Goal: Task Accomplishment & Management: Complete application form

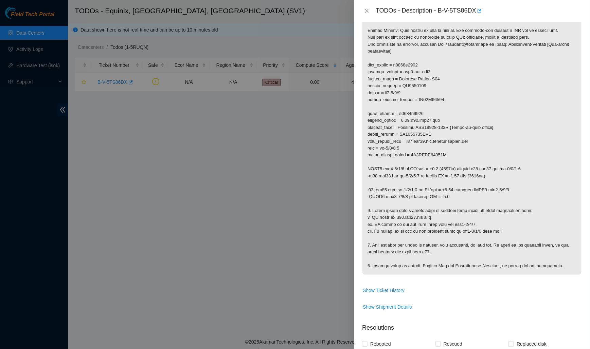
scroll to position [275, 0]
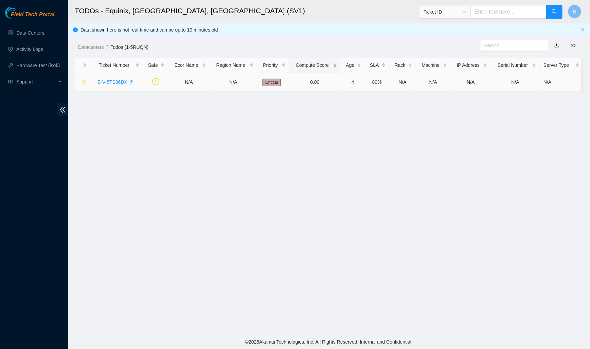
click at [119, 80] on link "B-V-5TS86DX" at bounding box center [112, 81] width 30 height 5
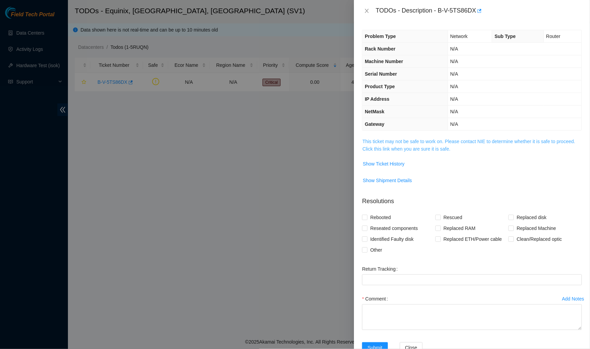
click at [397, 142] on link "This ticket may not be safe to work on. Please contact NIE to determine whether…" at bounding box center [468, 145] width 213 height 13
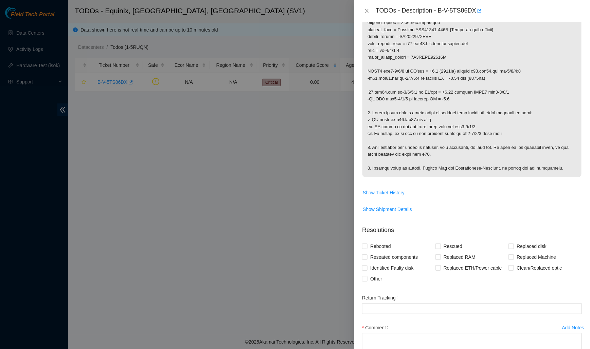
scroll to position [275, 0]
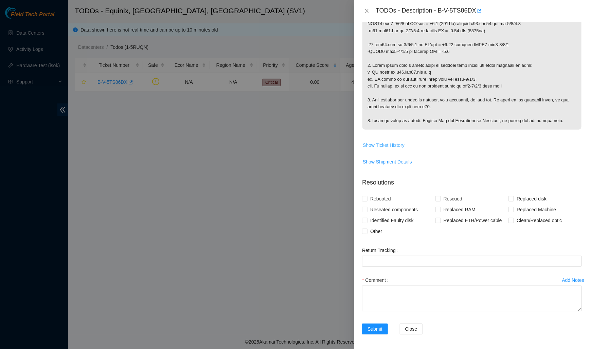
click at [389, 140] on button "Show Ticket History" at bounding box center [383, 145] width 42 height 11
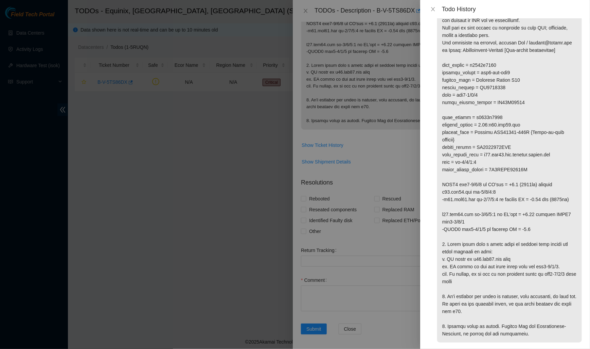
scroll to position [85, 0]
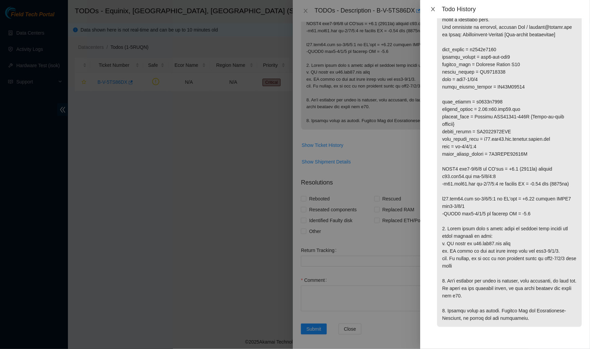
click at [434, 10] on icon "close" at bounding box center [433, 9] width 4 height 4
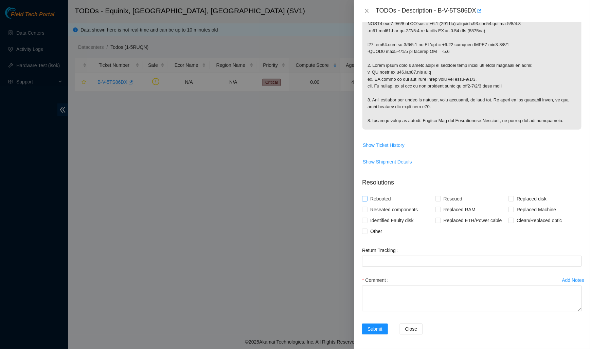
click at [382, 197] on span "Rebooted" at bounding box center [380, 199] width 26 height 11
click at [367, 197] on input "Rebooted" at bounding box center [364, 198] width 5 height 5
checkbox input "true"
click at [388, 207] on span "Reseated components" at bounding box center [393, 209] width 53 height 11
click at [367, 207] on input "Reseated components" at bounding box center [364, 209] width 5 height 5
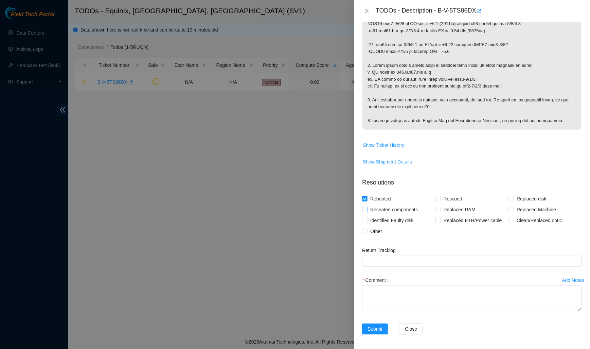
checkbox input "true"
click at [511, 218] on input "Clean/Replaced optic" at bounding box center [510, 220] width 5 height 5
checkbox input "true"
click at [379, 236] on form "Resolutions Rebooted Rescued Replaced disk Reseated components Replaced RAM Rep…" at bounding box center [472, 258] width 220 height 170
click at [362, 230] on input "Other" at bounding box center [364, 231] width 5 height 5
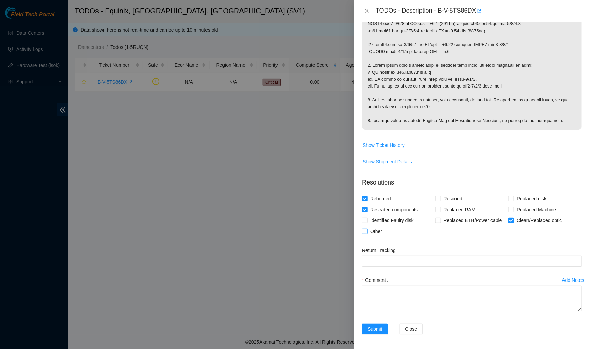
checkbox input "true"
drag, startPoint x: 580, startPoint y: 308, endPoint x: 581, endPoint y: 352, distance: 44.1
click at [581, 349] on html "Field Tech Portal Data Centers Activity Logs Hardware Test (isok) Support TODOs…" at bounding box center [295, 174] width 590 height 349
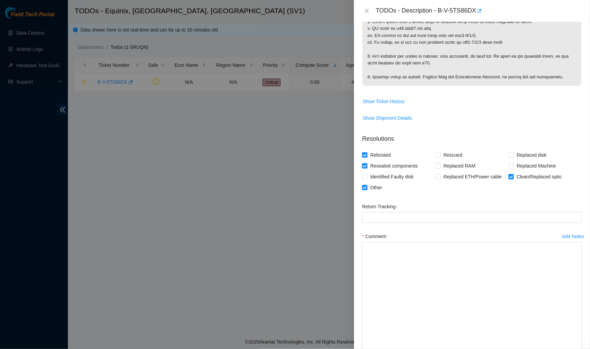
drag, startPoint x: 580, startPoint y: 308, endPoint x: 580, endPoint y: 352, distance: 44.1
click at [580, 349] on html "Field Tech Portal Data Centers Activity Logs Hardware Test (isok) Support TODOs…" at bounding box center [295, 174] width 590 height 349
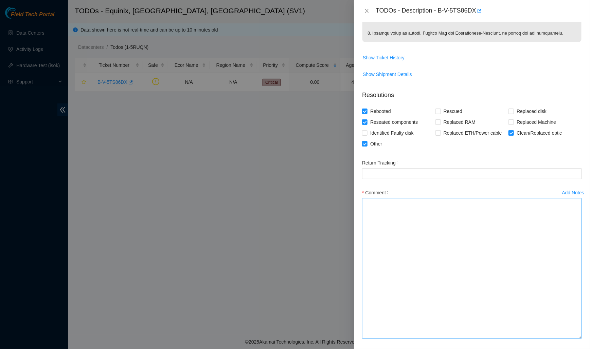
drag, startPoint x: 580, startPoint y: 308, endPoint x: 579, endPoint y: 347, distance: 39.4
click at [579, 339] on textarea "Comment" at bounding box center [472, 268] width 220 height 141
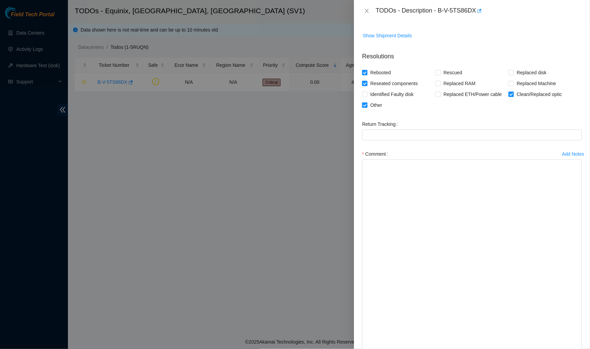
drag, startPoint x: 580, startPoint y: 308, endPoint x: 582, endPoint y: 352, distance: 44.5
click at [582, 349] on html "Field Tech Portal Data Centers Activity Logs Hardware Test (isok) Support TODOs…" at bounding box center [295, 174] width 590 height 349
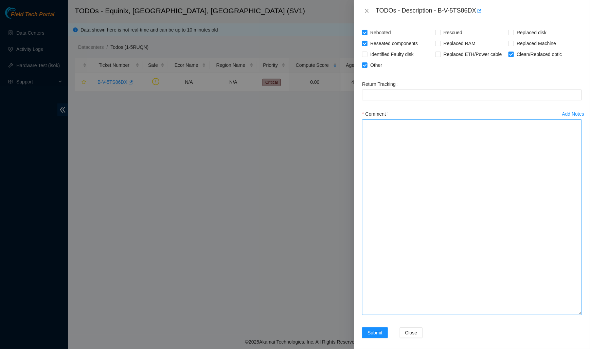
scroll to position [446, 0]
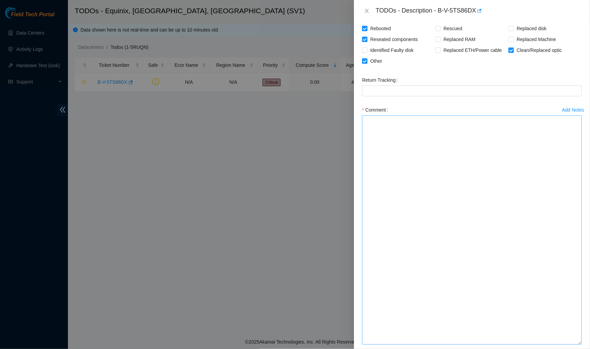
drag, startPoint x: 579, startPoint y: 308, endPoint x: 579, endPoint y: 342, distance: 34.0
click at [579, 342] on textarea "Comment" at bounding box center [472, 230] width 220 height 230
click at [465, 179] on textarea "Comment" at bounding box center [472, 230] width 220 height 230
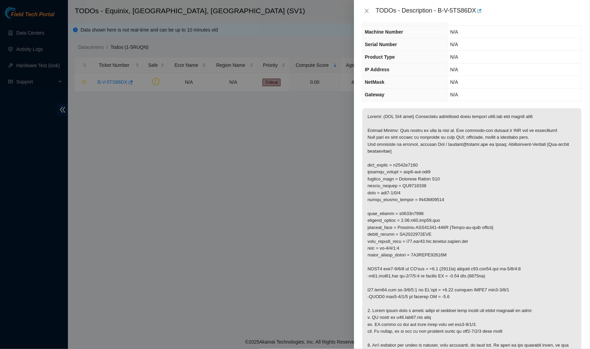
scroll to position [0, 0]
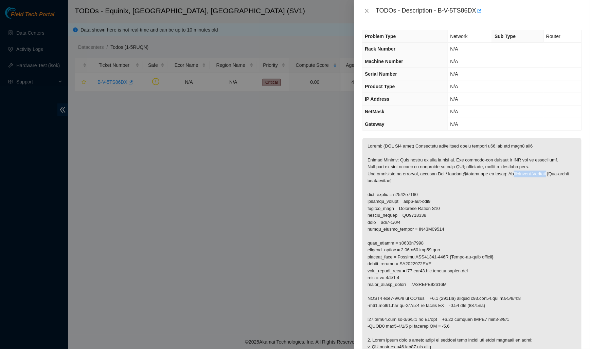
drag, startPoint x: 570, startPoint y: 172, endPoint x: 526, endPoint y: 172, distance: 44.5
click at [526, 172] on p at bounding box center [471, 271] width 219 height 267
drag, startPoint x: 422, startPoint y: 181, endPoint x: 492, endPoint y: 178, distance: 69.3
click at [492, 178] on p at bounding box center [471, 271] width 219 height 267
drag, startPoint x: 422, startPoint y: 180, endPoint x: 520, endPoint y: 170, distance: 98.7
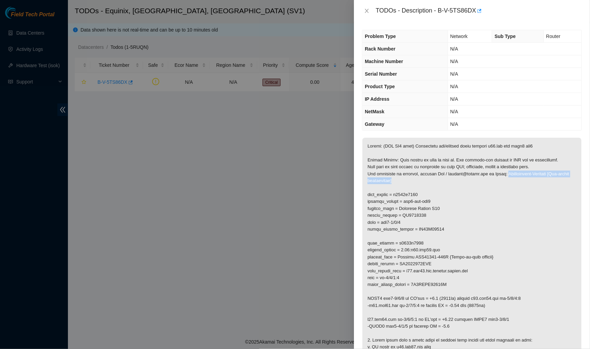
click at [520, 170] on p at bounding box center [471, 271] width 219 height 267
copy p "Connectivity-[GEOGRAPHIC_DATA] [Non-server maintenance]"
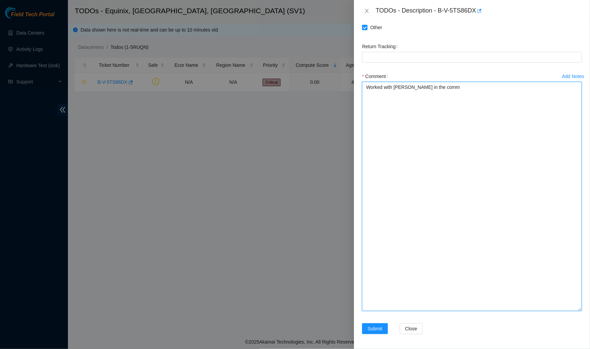
click at [477, 96] on textarea "Worked with [PERSON_NAME] in the comm" at bounding box center [472, 197] width 220 height 230
paste textarea "Connectivity-[GEOGRAPHIC_DATA] [Non-server maintenance]"
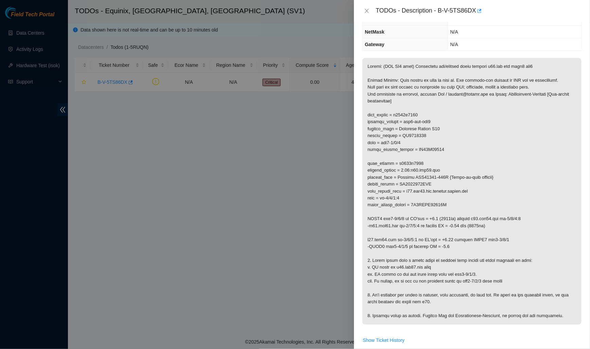
scroll to position [69, 0]
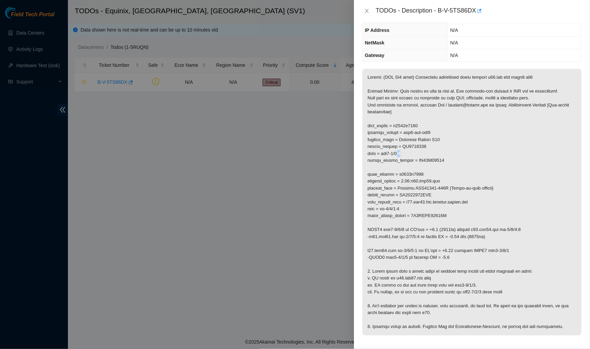
drag, startPoint x: 409, startPoint y: 152, endPoint x: 400, endPoint y: 153, distance: 8.9
click at [400, 153] on p at bounding box center [471, 202] width 219 height 267
drag, startPoint x: 408, startPoint y: 131, endPoint x: 440, endPoint y: 130, distance: 31.9
click at [440, 130] on p at bounding box center [471, 202] width 219 height 267
copy p "grv1-eqx-sjc7"
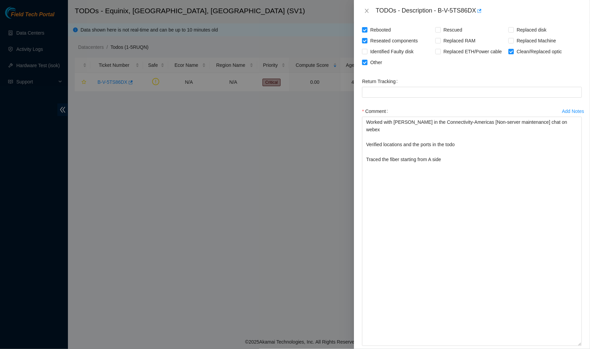
scroll to position [479, 0]
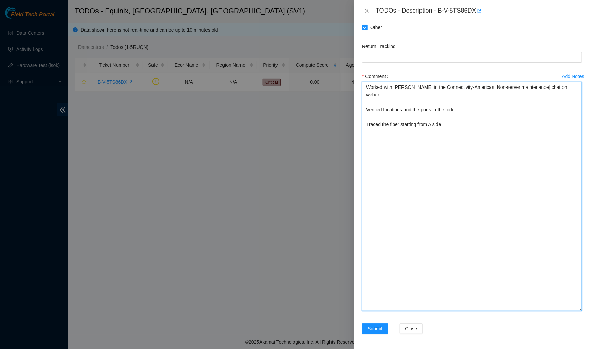
click at [465, 132] on textarea "Worked with [PERSON_NAME] in the Connectivity-Americas [Non-server maintenance]…" at bounding box center [472, 197] width 220 height 230
paste textarea "grv1-eqx-sjc7"
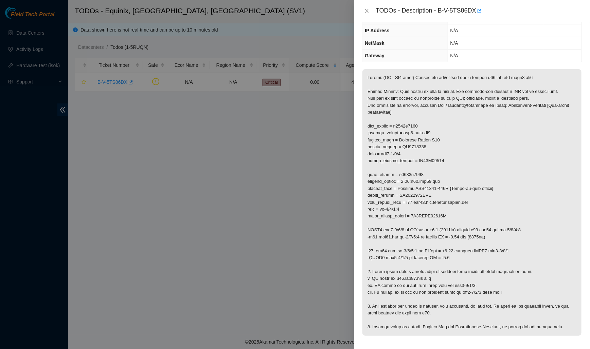
scroll to position [70, 0]
drag, startPoint x: 448, startPoint y: 179, endPoint x: 418, endPoint y: 179, distance: 30.6
click at [418, 179] on p at bounding box center [471, 201] width 219 height 267
copy p ":r11.sjc01.ien"
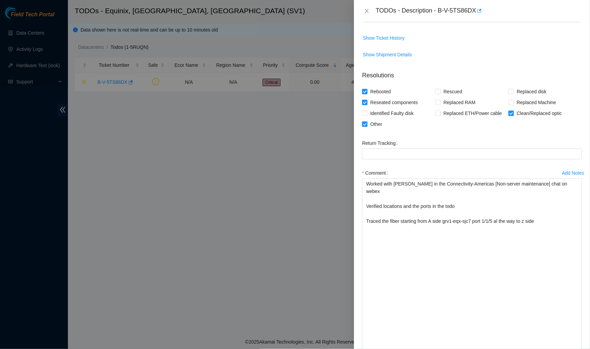
scroll to position [479, 0]
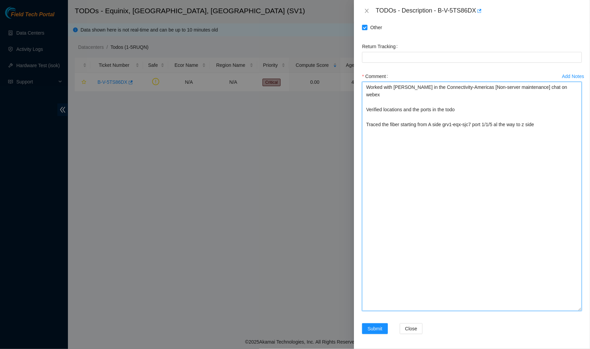
click at [467, 180] on textarea "Worked with [PERSON_NAME] in the Connectivity-Americas [Non-server maintenance]…" at bounding box center [472, 197] width 220 height 230
paste textarea ":r11.sjc01.ien"
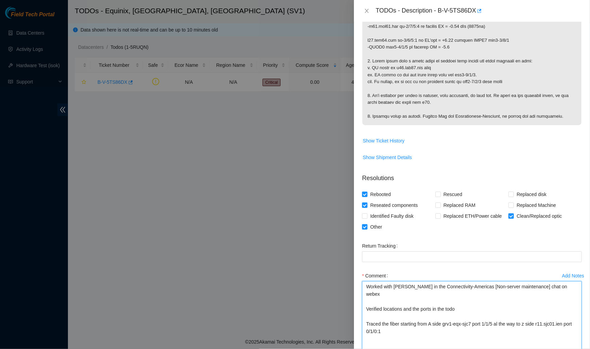
scroll to position [254, 0]
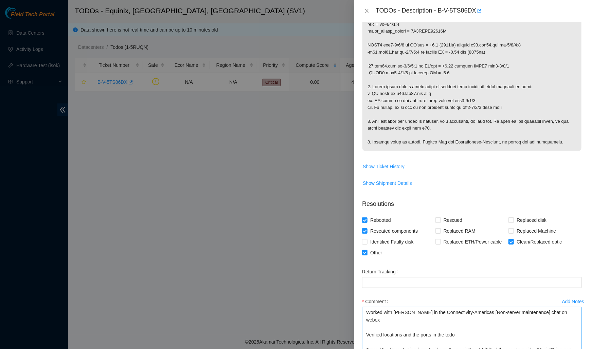
click at [450, 144] on p at bounding box center [471, 17] width 219 height 267
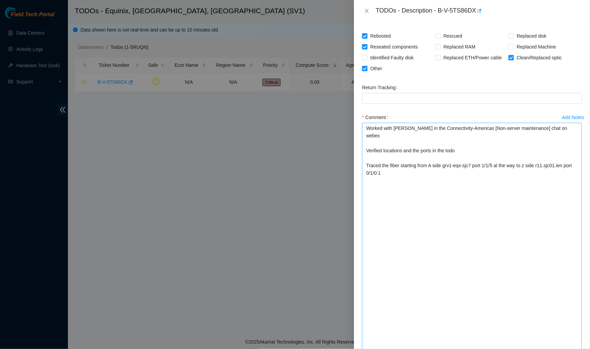
scroll to position [479, 0]
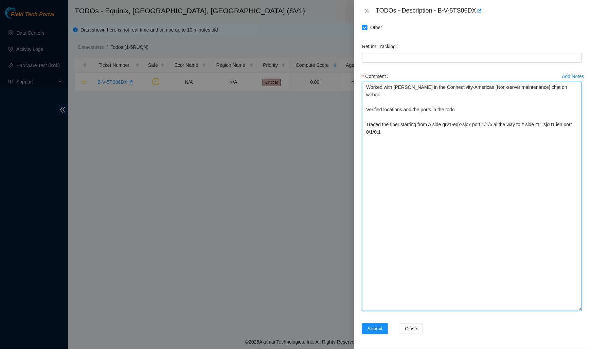
click at [422, 133] on textarea "Worked with [PERSON_NAME] in the Connectivity-Americas [Non-server maintenance]…" at bounding box center [472, 197] width 220 height 230
drag, startPoint x: 502, startPoint y: 123, endPoint x: 448, endPoint y: 124, distance: 54.0
click at [448, 124] on textarea "Worked with [PERSON_NAME] in the Connectivity-Americas [Non-server maintenance]…" at bounding box center [472, 197] width 220 height 230
click at [404, 167] on textarea "Worked with [PERSON_NAME] in the Connectivity-Americas [Non-server maintenance]…" at bounding box center [472, 197] width 220 height 230
paste textarea "grv1-eqx-sjc7 port 1/1/5"
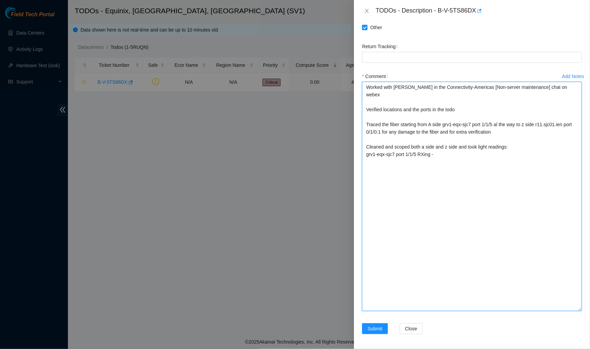
paste textarea "7.41"
click at [454, 155] on textarea "Worked with [PERSON_NAME] in the Connectivity-Americas [Non-server maintenance]…" at bounding box center [472, 197] width 220 height 230
drag, startPoint x: 577, startPoint y: 125, endPoint x: 391, endPoint y: 132, distance: 185.5
click at [391, 132] on textarea "Worked with [PERSON_NAME] in the Connectivity-Americas [Non-server maintenance]…" at bounding box center [472, 197] width 220 height 230
click at [382, 165] on textarea "Worked with [PERSON_NAME] in the Connectivity-Americas [Non-server maintenance]…" at bounding box center [472, 197] width 220 height 230
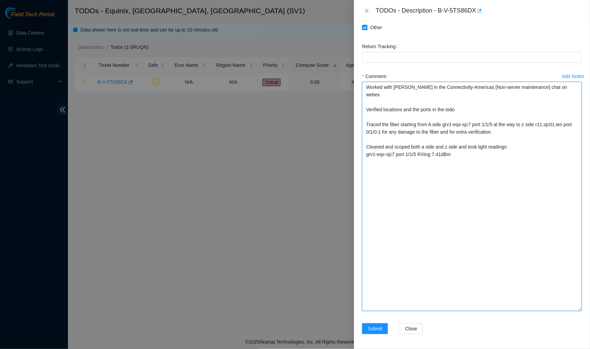
paste textarea "port 0/1/0:1"
drag, startPoint x: 391, startPoint y: 131, endPoint x: 546, endPoint y: 121, distance: 155.6
click at [546, 121] on textarea "Worked with [PERSON_NAME] in the Connectivity-Americas [Non-server maintenance]…" at bounding box center [472, 197] width 220 height 230
click at [448, 170] on textarea "Worked with [PERSON_NAME] in the Connectivity-Americas [Non-server maintenance]…" at bounding box center [472, 197] width 220 height 230
paste textarea "r11.sjc01.ien port 0/1/0:1"
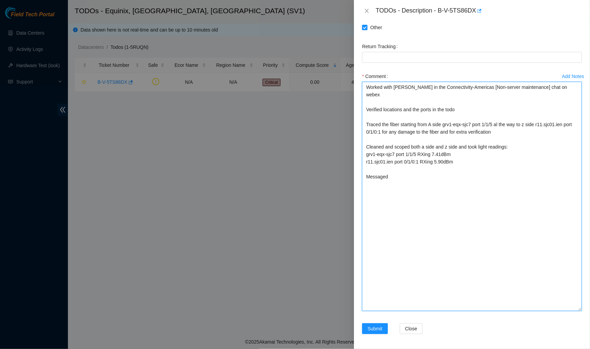
drag, startPoint x: 439, startPoint y: 86, endPoint x: 489, endPoint y: 83, distance: 50.0
click at [489, 83] on textarea "Worked with [PERSON_NAME] in the Connectivity-Americas [Non-server maintenance]…" at bounding box center [472, 197] width 220 height 230
click at [418, 180] on textarea "Worked with [PERSON_NAME] in the Connectivity-Americas [Non-server maintenance]…" at bounding box center [472, 197] width 220 height 230
paste textarea "Connectivity-[GEOGRAPHIC_DATA]"
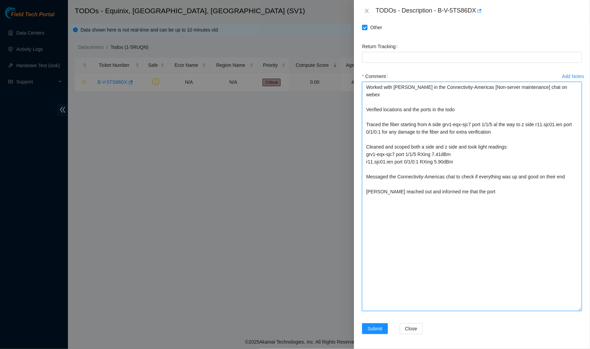
drag, startPoint x: 365, startPoint y: 162, endPoint x: 423, endPoint y: 160, distance: 58.1
click at [423, 160] on textarea "Worked with [PERSON_NAME] in the Connectivity-Americas [Non-server maintenance]…" at bounding box center [472, 197] width 220 height 230
click at [491, 195] on textarea "Worked with [PERSON_NAME] in the Connectivity-Americas [Non-server maintenance]…" at bounding box center [472, 197] width 220 height 230
paste textarea "r11.sjc01.ien port 0/1/0:1"
click at [441, 198] on textarea "Worked with [PERSON_NAME] in the Connectivity-Americas [Non-server maintenance]…" at bounding box center [472, 197] width 220 height 230
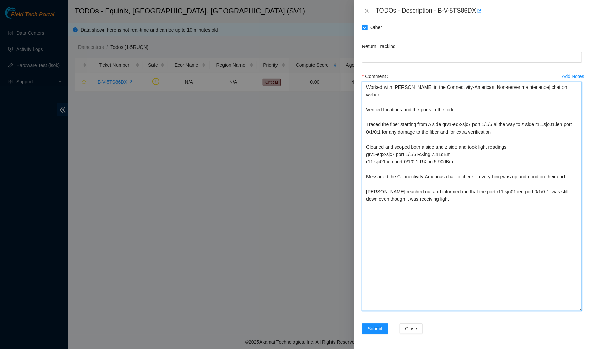
drag, startPoint x: 443, startPoint y: 197, endPoint x: 377, endPoint y: 196, distance: 65.9
click at [377, 196] on textarea "Worked with [PERSON_NAME] in the Connectivity-Americas [Non-server maintenance]…" at bounding box center [472, 197] width 220 height 230
click at [406, 217] on textarea "Worked with [PERSON_NAME] in the Connectivity-Americas [Non-server maintenance]…" at bounding box center [472, 197] width 220 height 230
click at [404, 215] on textarea "Worked with [PERSON_NAME] in the Connectivity-Americas [Non-server maintenance]…" at bounding box center [472, 197] width 220 height 230
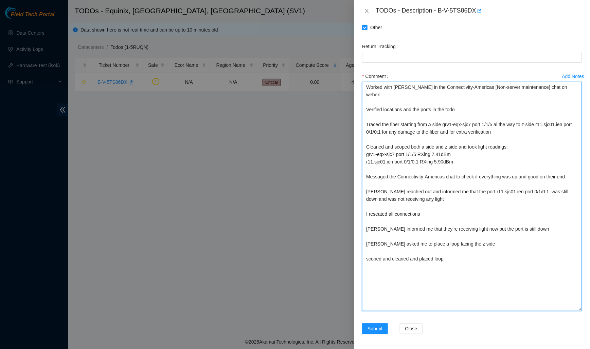
click at [369, 257] on textarea "Worked with [PERSON_NAME] in the Connectivity-Americas [Non-server maintenance]…" at bounding box center [472, 197] width 220 height 230
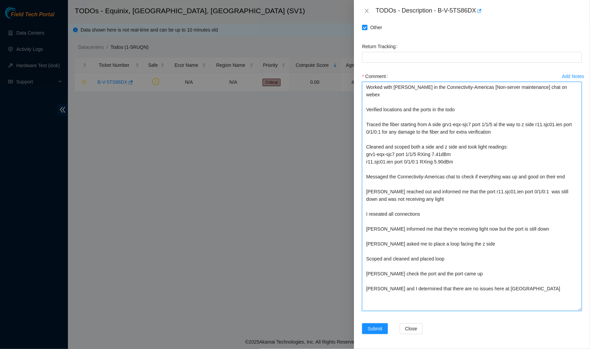
click at [510, 287] on textarea "Worked with [PERSON_NAME] in the Connectivity-Americas [Non-server maintenance]…" at bounding box center [472, 197] width 220 height 230
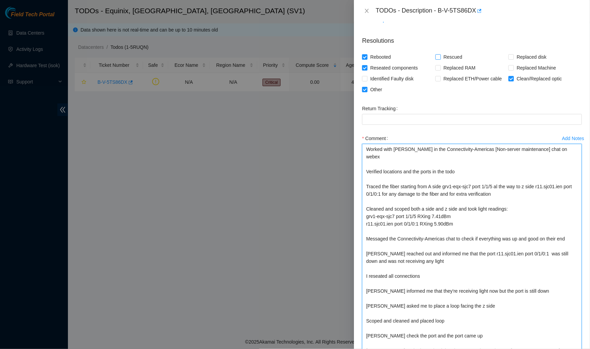
scroll to position [400, 0]
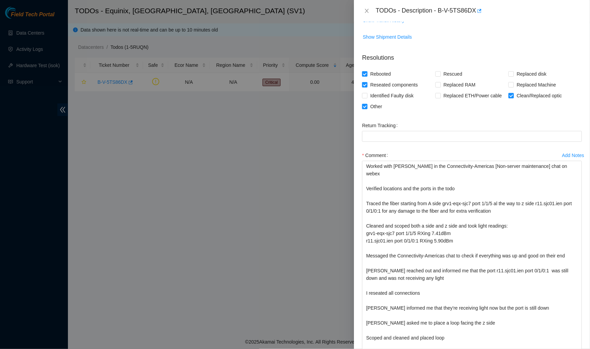
click at [440, 12] on div "TODOs - Description - B-V-5TS86DX" at bounding box center [479, 10] width 206 height 11
drag, startPoint x: 440, startPoint y: 10, endPoint x: 478, endPoint y: 10, distance: 38.7
click at [478, 10] on div "TODOs - Description - B-V-5TS86DX" at bounding box center [479, 10] width 206 height 11
copy div "B-V-5TS86DX"
drag, startPoint x: 363, startPoint y: 230, endPoint x: 420, endPoint y: 230, distance: 57.4
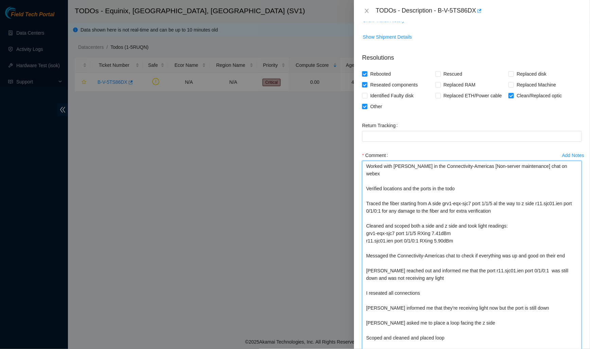
click at [420, 230] on textarea "Worked with [PERSON_NAME] in the Connectivity-Americas [Non-server maintenance]…" at bounding box center [472, 276] width 220 height 230
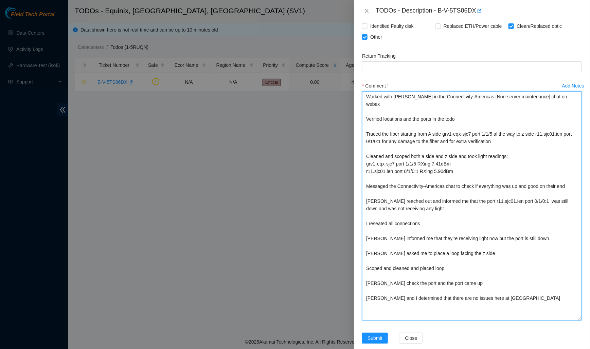
scroll to position [479, 0]
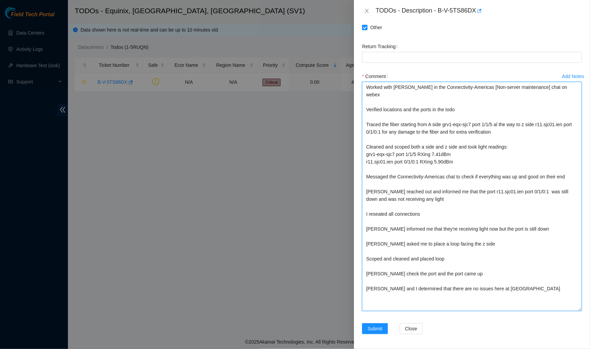
click at [521, 291] on textarea "Worked with [PERSON_NAME] in the Connectivity-Americas [Non-server maintenance]…" at bounding box center [472, 197] width 220 height 230
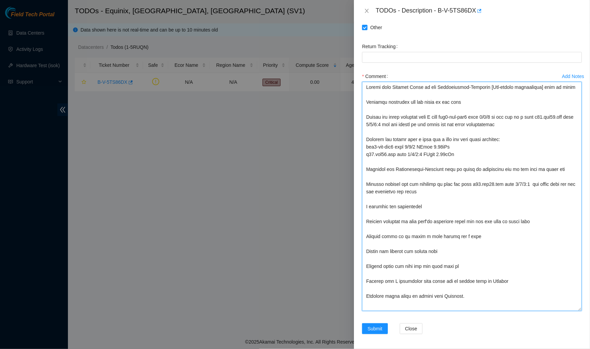
type textarea "Worked with [PERSON_NAME] in the Connectivity-Americas [Non-server maintenance]…"
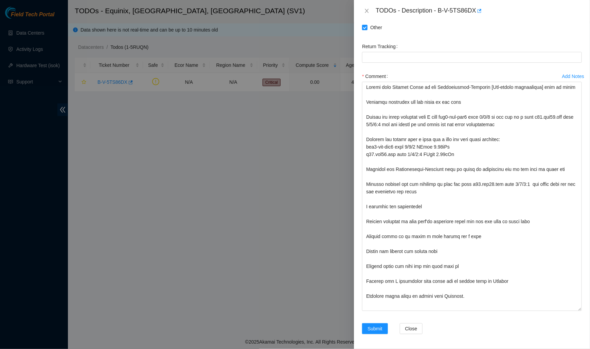
click at [373, 314] on div "Add Notes Comment" at bounding box center [471, 197] width 225 height 253
click at [371, 326] on span "Submit" at bounding box center [374, 328] width 15 height 7
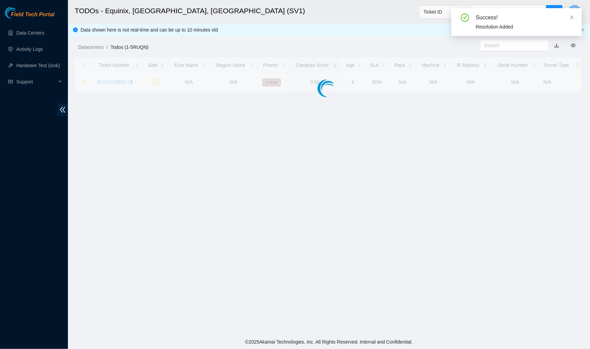
scroll to position [87, 0]
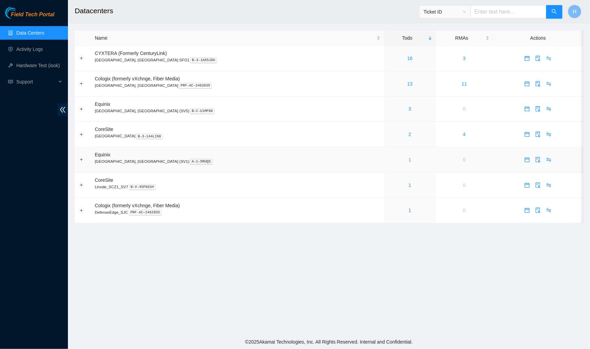
click at [409, 158] on link "1" at bounding box center [410, 159] width 3 height 5
click at [409, 159] on link "1" at bounding box center [410, 159] width 3 height 5
click at [409, 158] on link "1" at bounding box center [410, 159] width 3 height 5
click at [43, 52] on link "Activity Logs" at bounding box center [29, 49] width 27 height 5
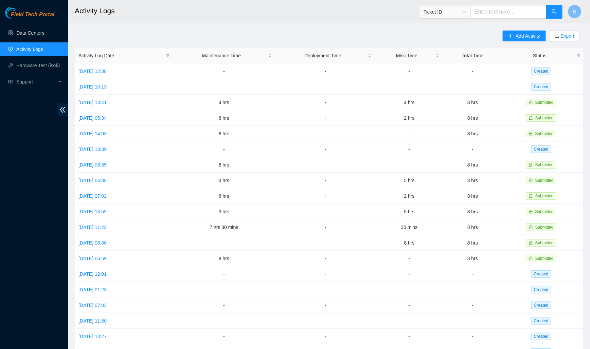
click at [44, 36] on link "Data Centers" at bounding box center [30, 32] width 28 height 5
